Goal: Book appointment/travel/reservation

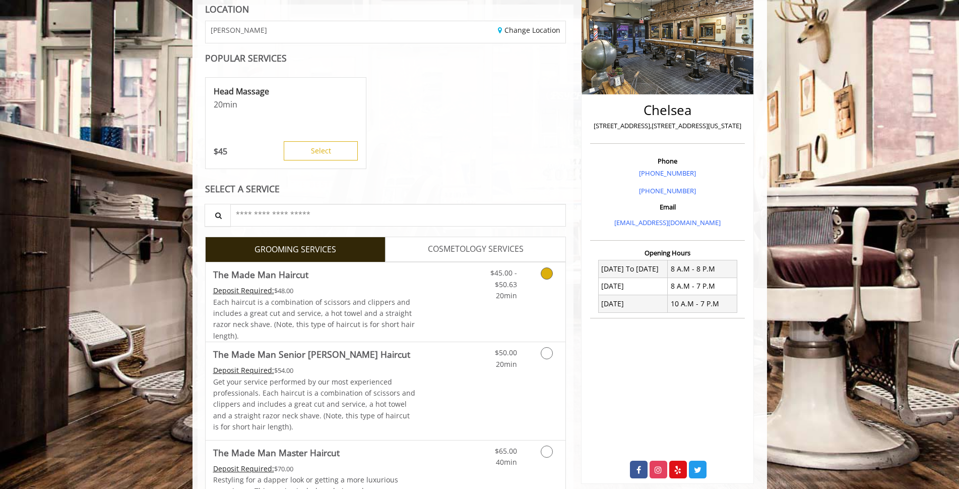
click at [419, 320] on link "Discounted Price" at bounding box center [445, 301] width 60 height 79
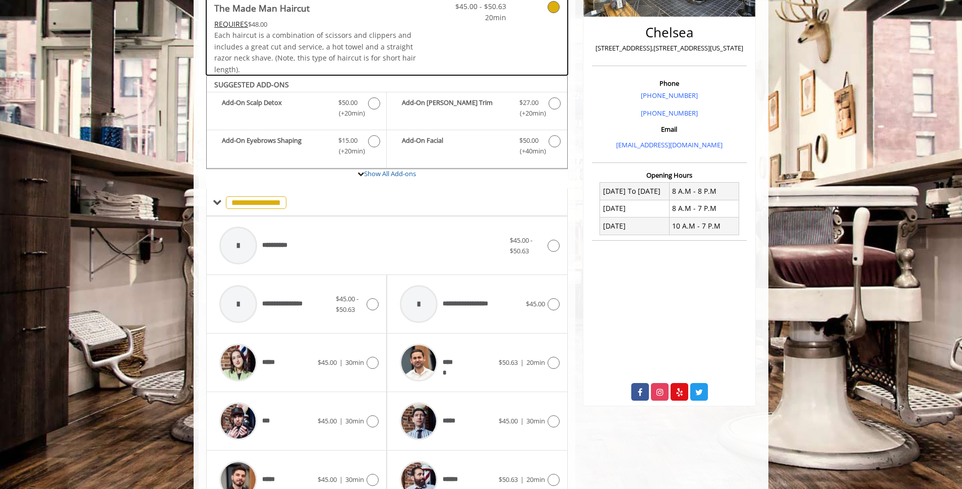
scroll to position [304, 0]
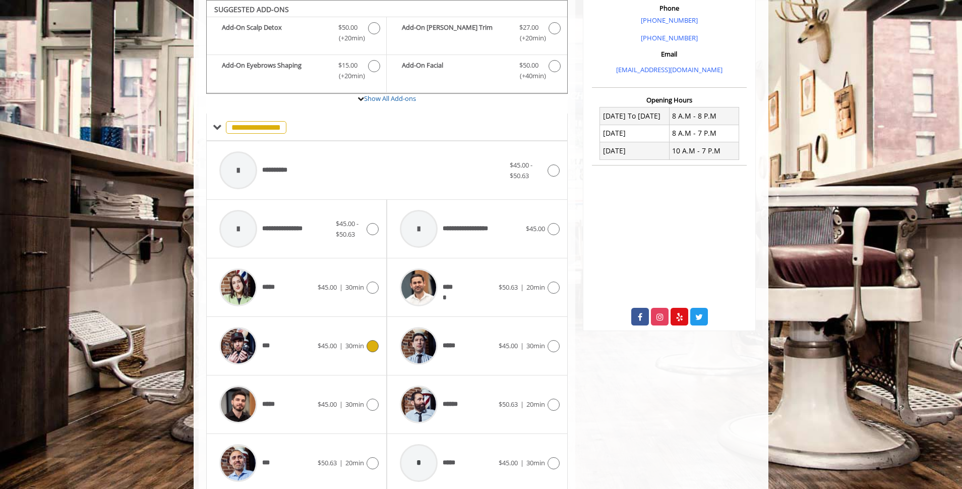
click at [314, 346] on div "***" at bounding box center [265, 346] width 103 height 48
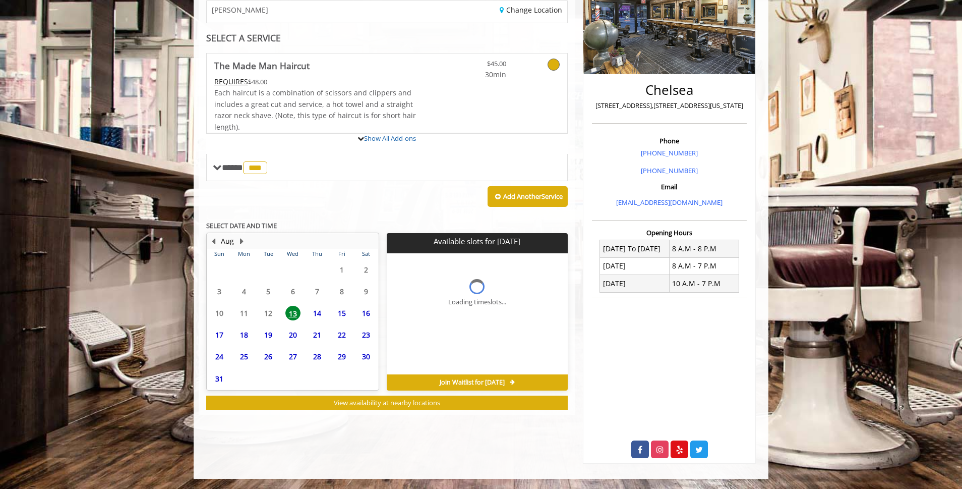
scroll to position [215, 0]
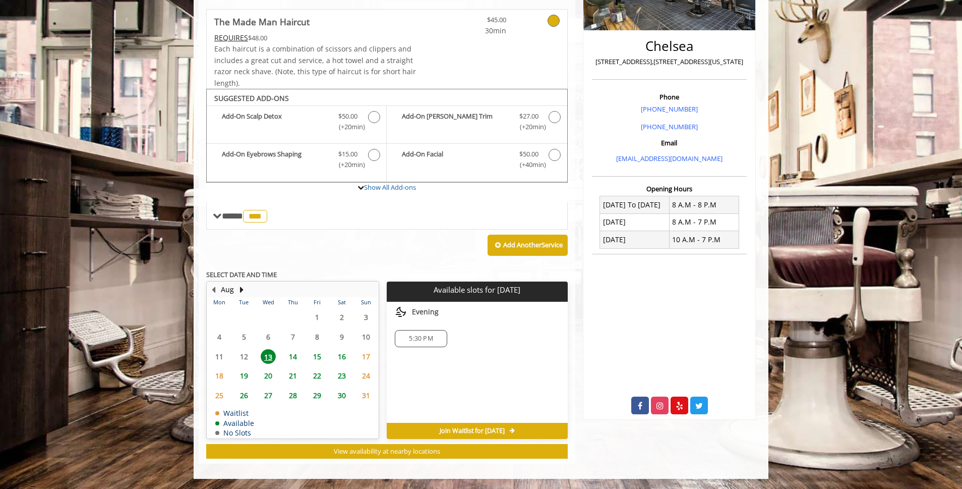
click at [421, 344] on div "5:30 PM" at bounding box center [421, 338] width 52 height 17
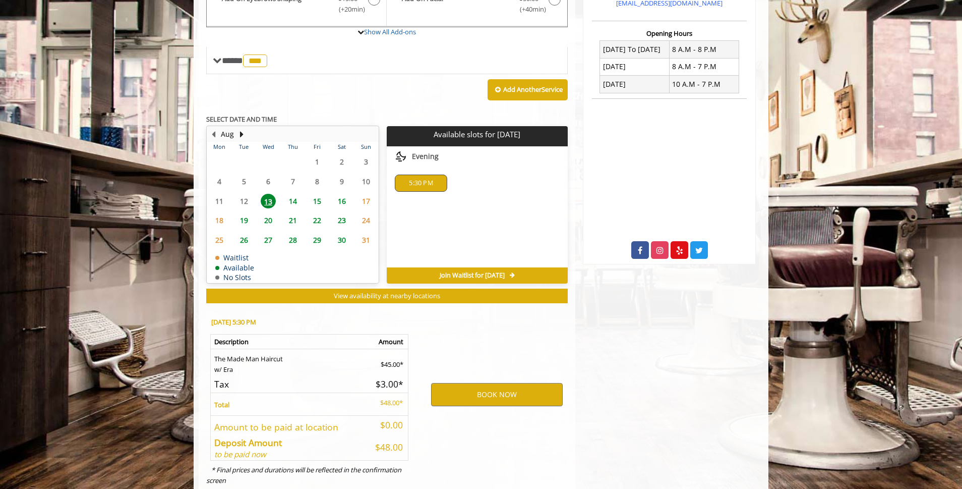
scroll to position [397, 0]
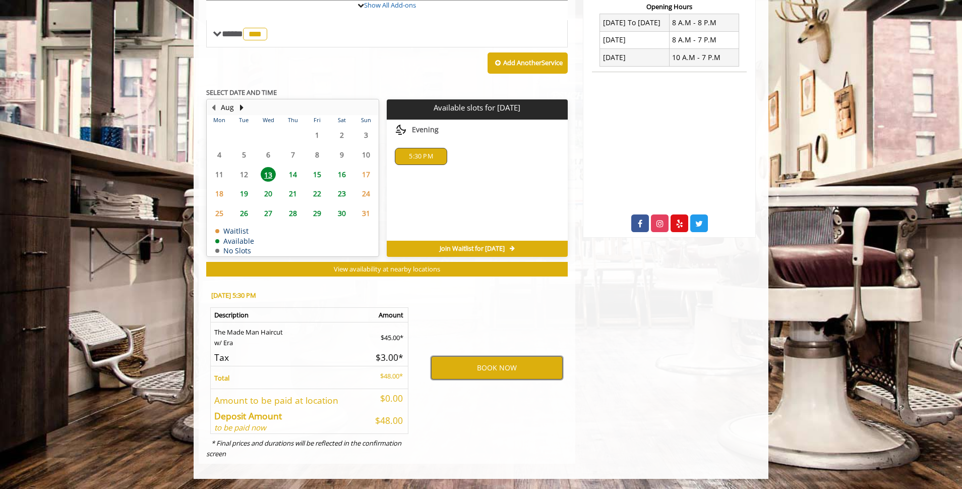
click at [478, 376] on button "BOOK NOW" at bounding box center [497, 367] width 132 height 23
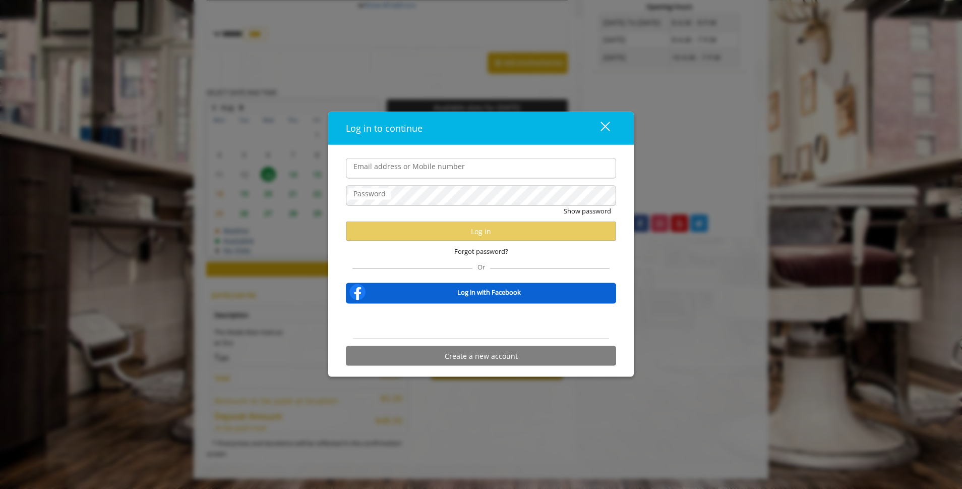
type input "**********"
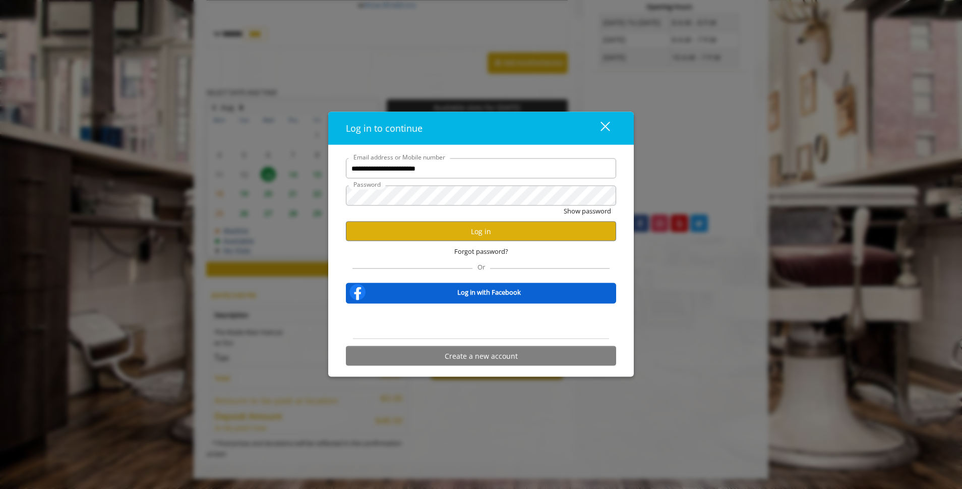
scroll to position [0, 0]
click at [443, 225] on button "Log in" at bounding box center [481, 231] width 270 height 20
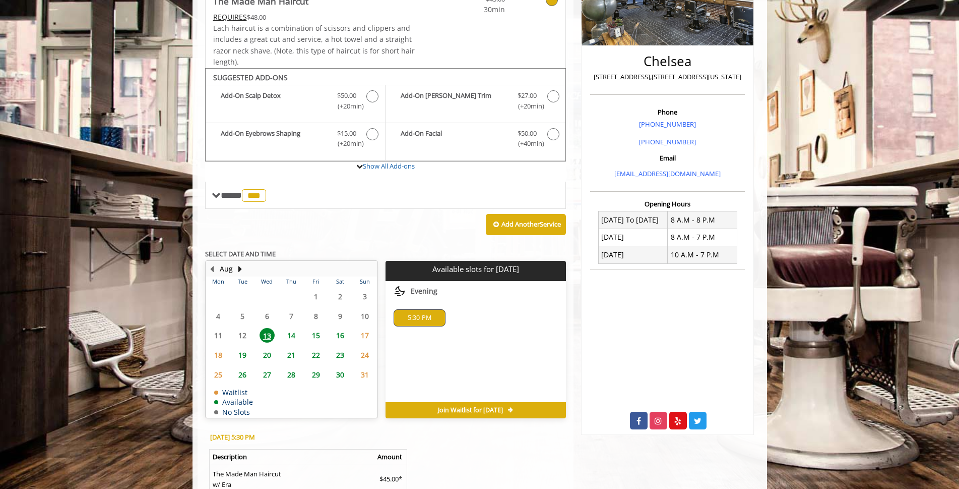
scroll to position [342, 0]
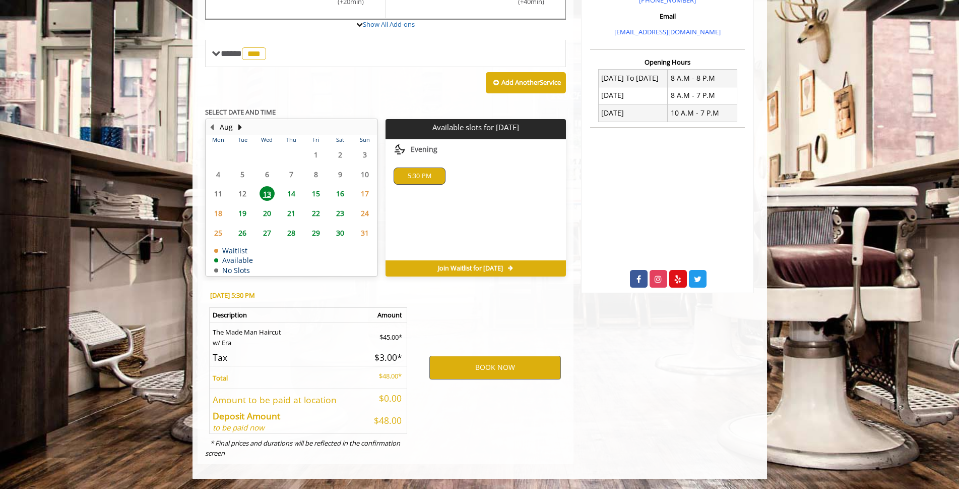
click at [285, 195] on span "14" at bounding box center [291, 193] width 15 height 15
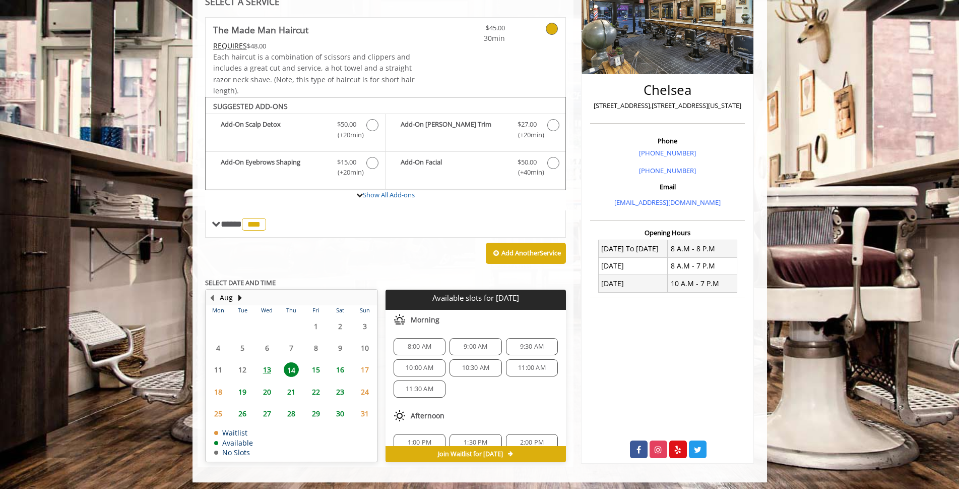
scroll to position [175, 0]
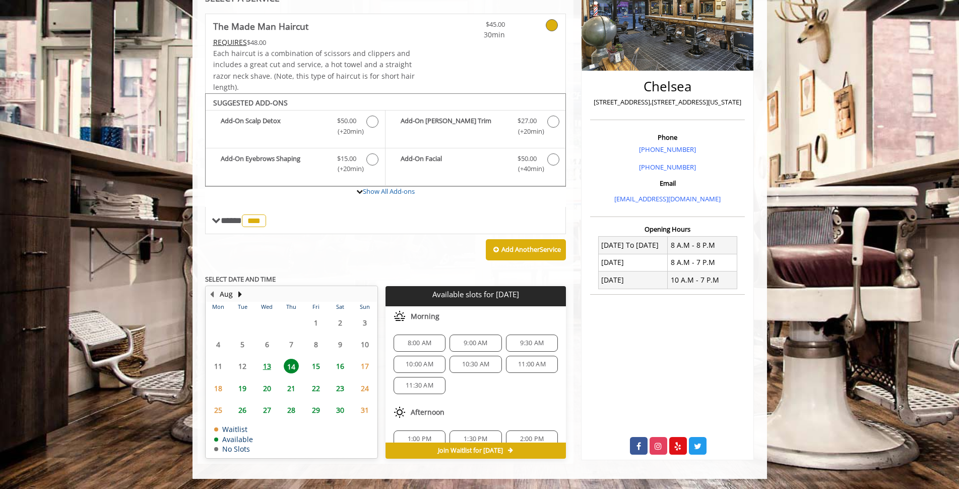
click at [265, 369] on span "13" at bounding box center [267, 365] width 15 height 15
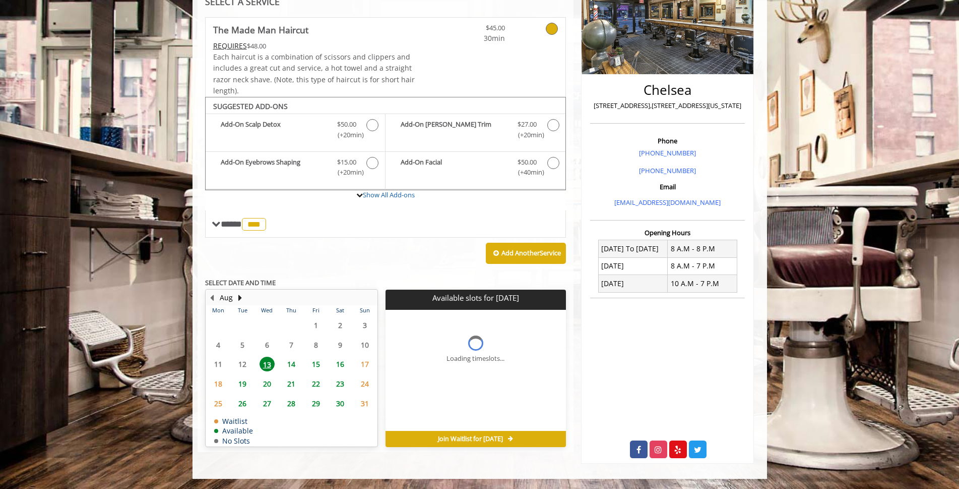
scroll to position [171, 0]
click at [290, 364] on span "14" at bounding box center [291, 363] width 15 height 15
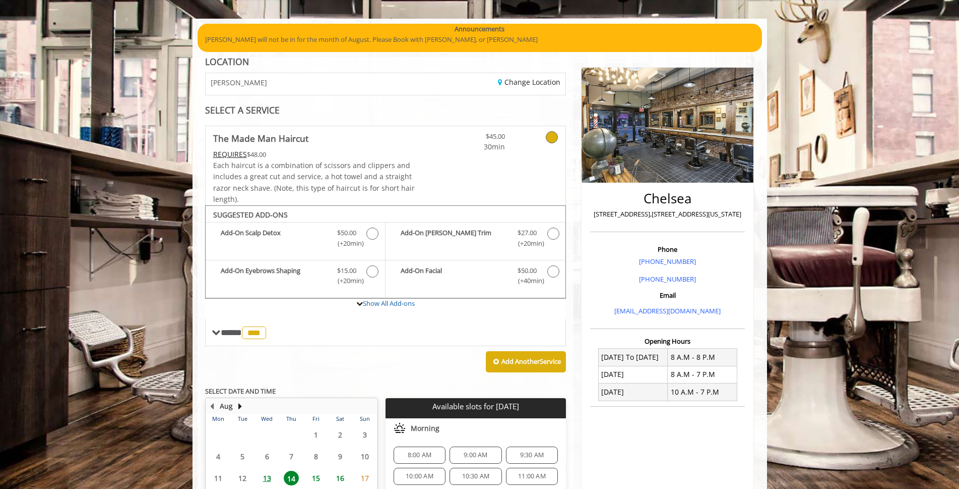
scroll to position [175, 0]
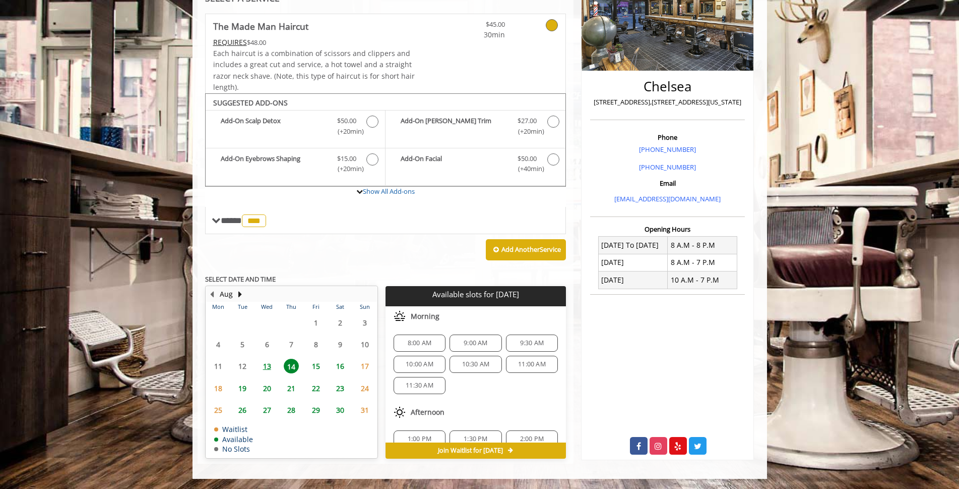
click at [311, 367] on span "15" at bounding box center [316, 365] width 15 height 15
click at [293, 367] on span "14" at bounding box center [291, 365] width 15 height 15
click at [267, 368] on span "13" at bounding box center [267, 365] width 15 height 15
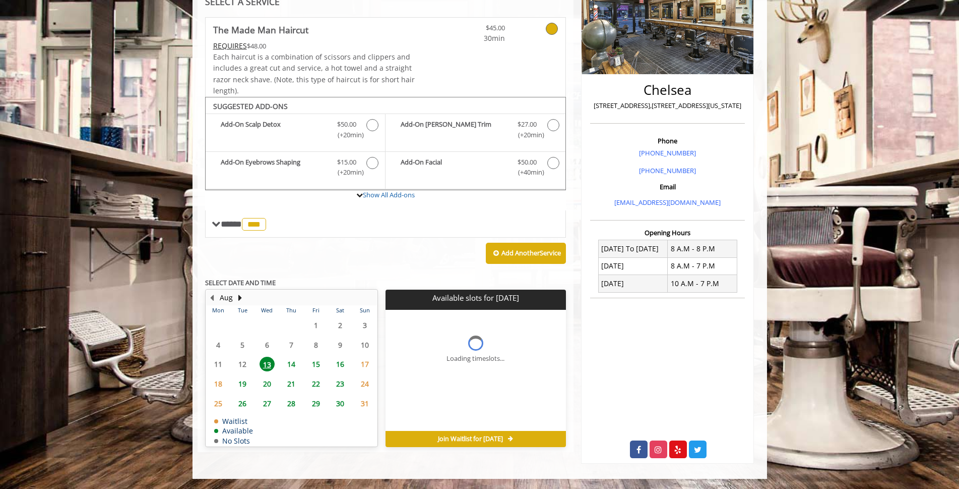
scroll to position [171, 0]
click at [296, 364] on span "14" at bounding box center [291, 363] width 15 height 15
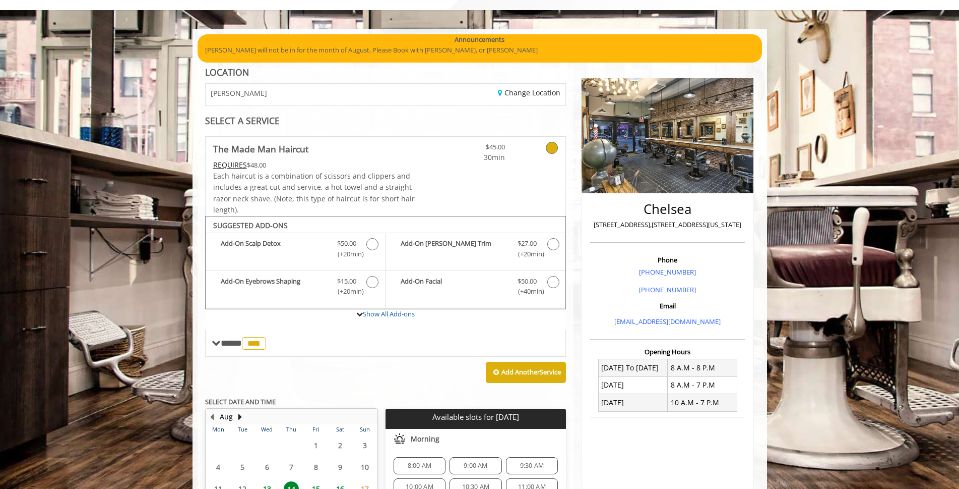
scroll to position [0, 0]
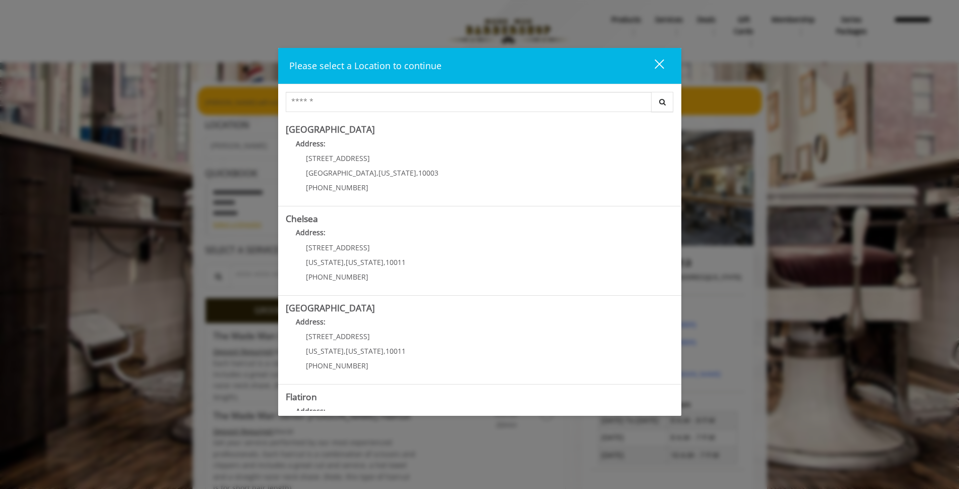
click at [657, 59] on div "close" at bounding box center [653, 65] width 20 height 15
